Goal: Information Seeking & Learning: Understand process/instructions

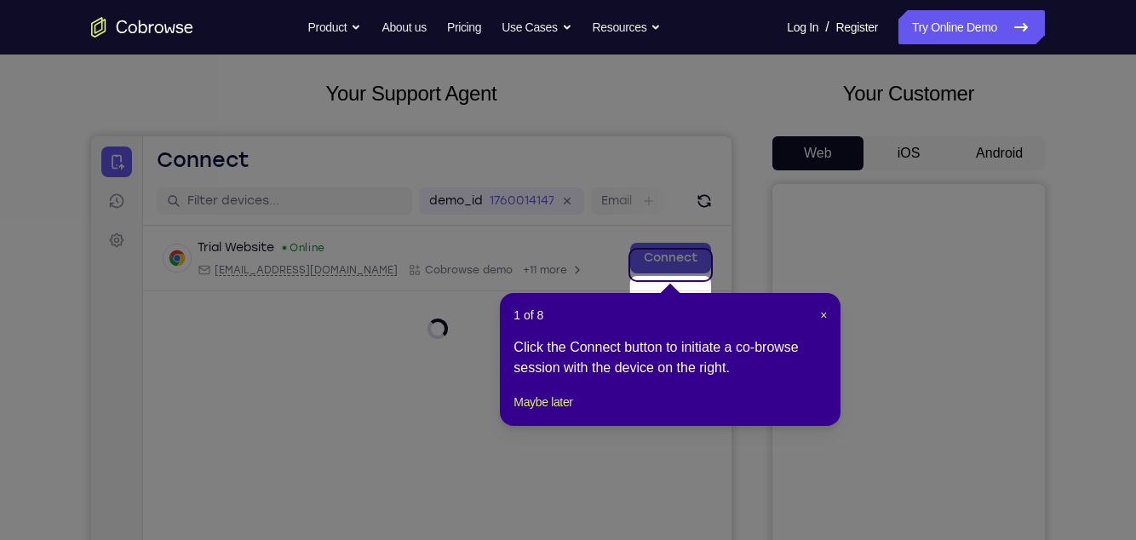
scroll to position [32, 0]
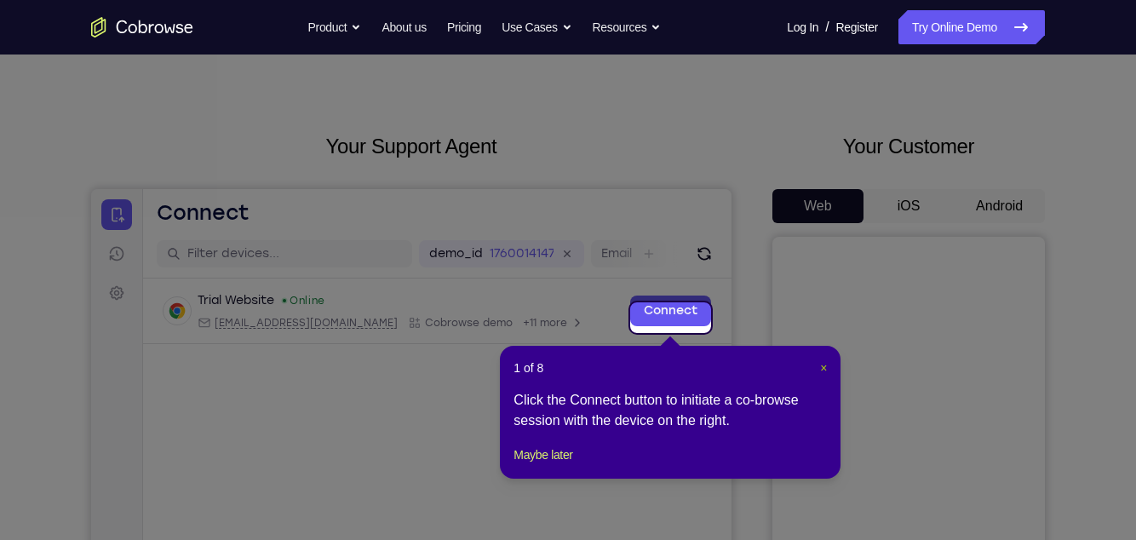
click at [822, 367] on span "×" at bounding box center [823, 368] width 7 height 14
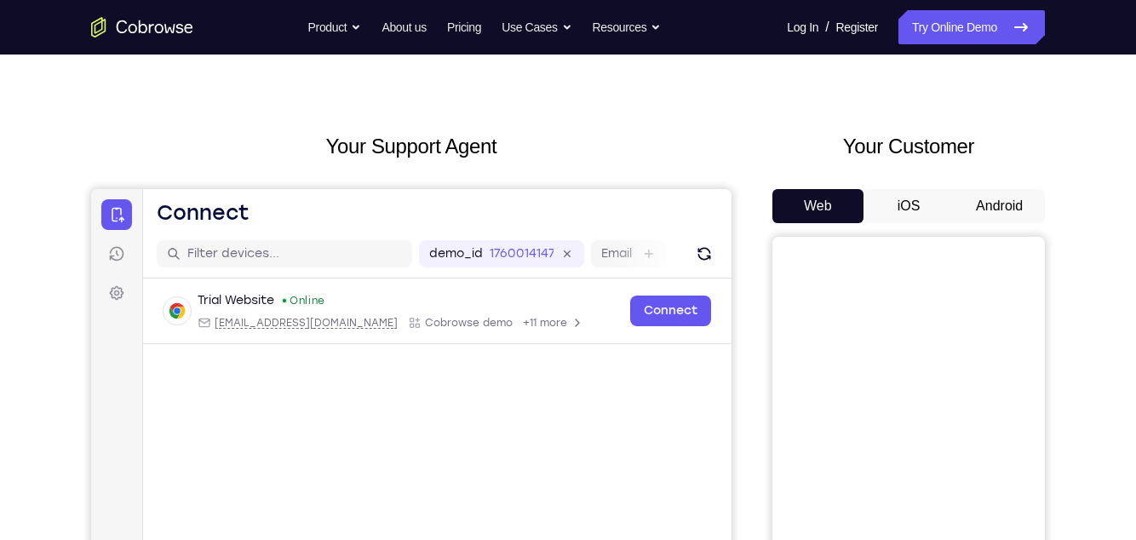
click at [1000, 194] on button "Android" at bounding box center [999, 206] width 91 height 34
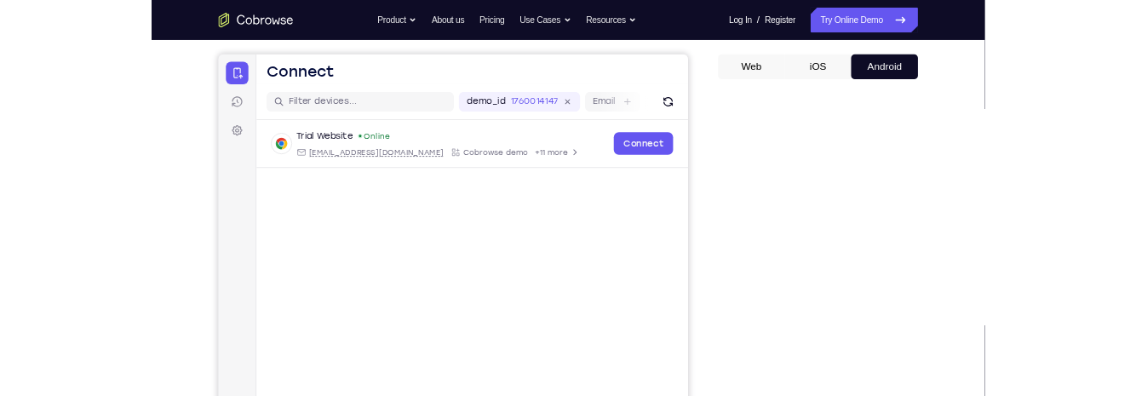
scroll to position [150, 0]
